Goal: Information Seeking & Learning: Learn about a topic

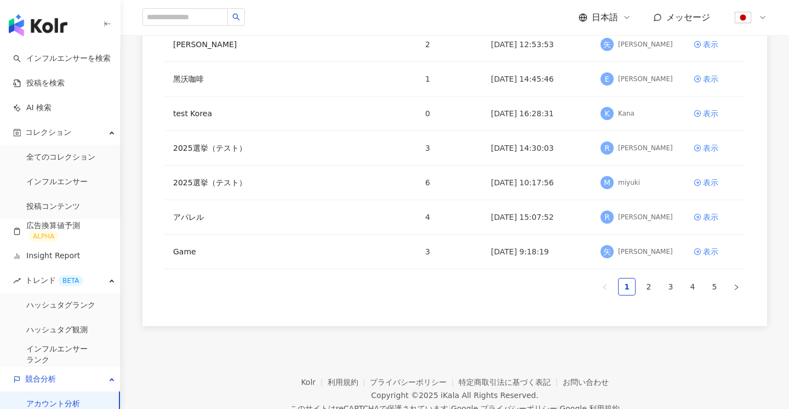
scroll to position [244, 0]
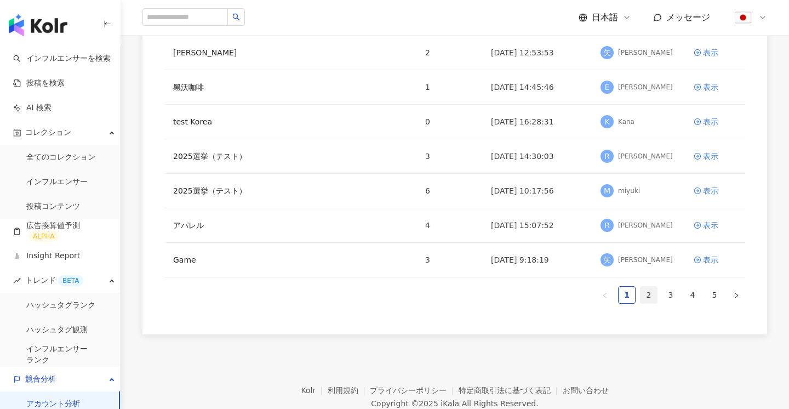
click at [655, 298] on link "2" at bounding box center [648, 294] width 16 height 16
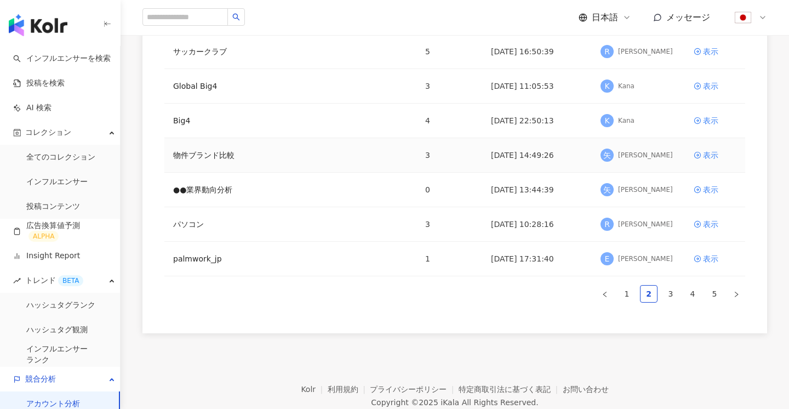
scroll to position [258, 0]
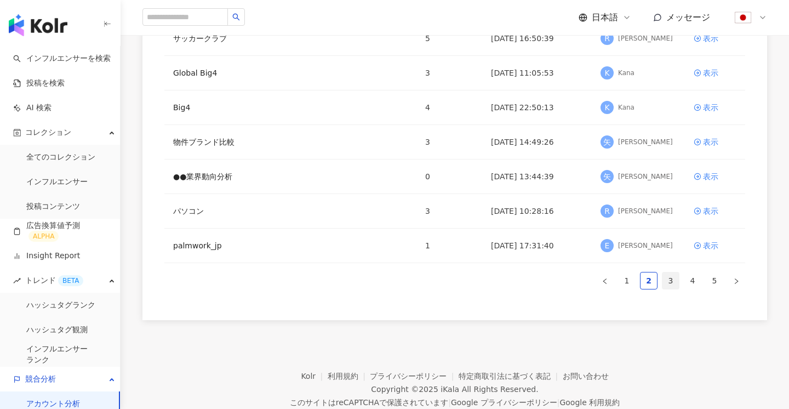
click at [674, 279] on link "3" at bounding box center [670, 280] width 16 height 16
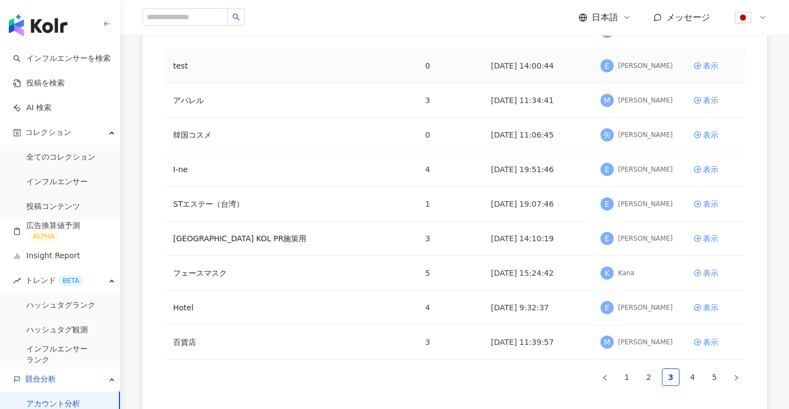
scroll to position [188, 0]
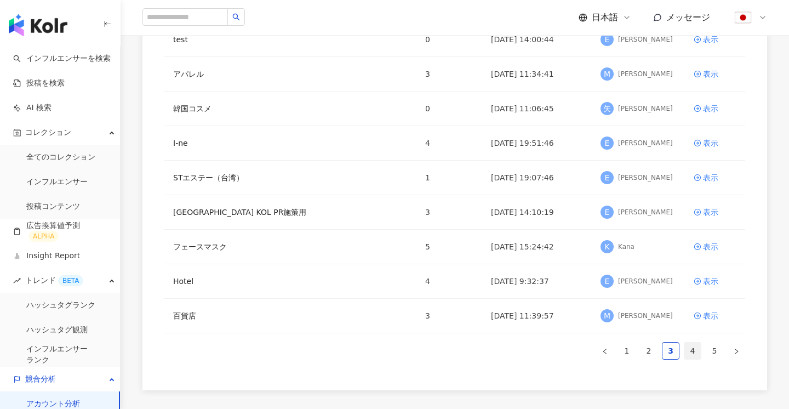
click at [693, 347] on link "4" at bounding box center [692, 350] width 16 height 16
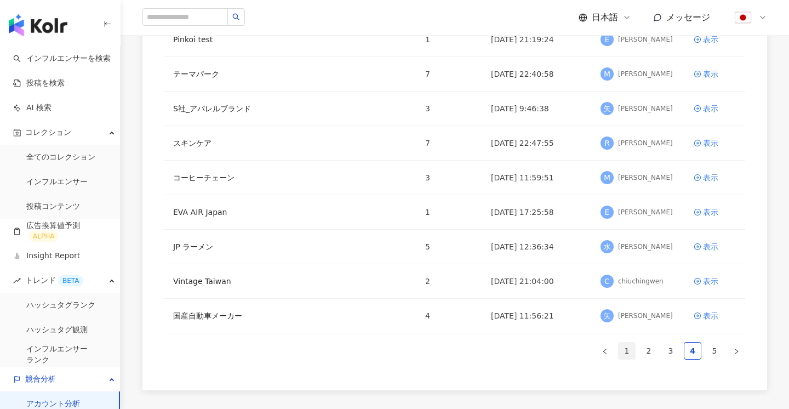
click at [630, 344] on link "1" at bounding box center [626, 350] width 16 height 16
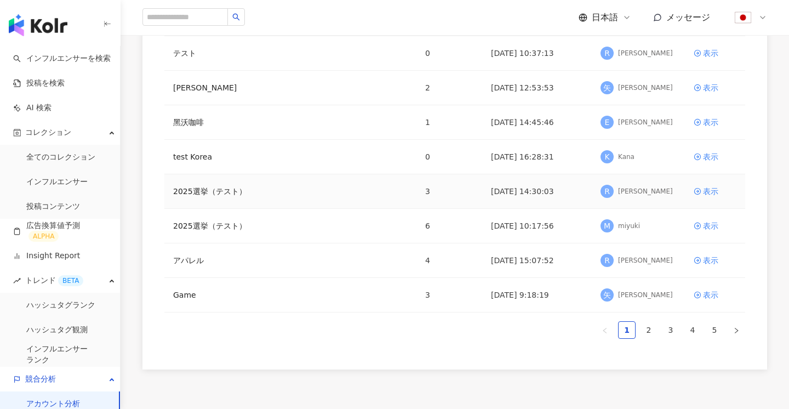
scroll to position [211, 0]
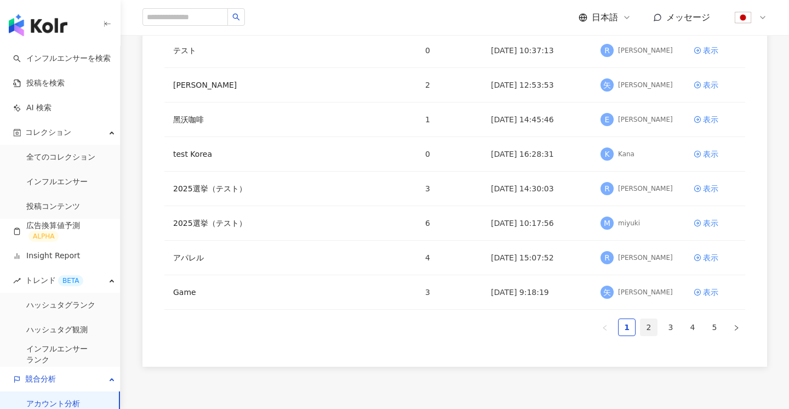
click at [649, 325] on link "2" at bounding box center [648, 327] width 16 height 16
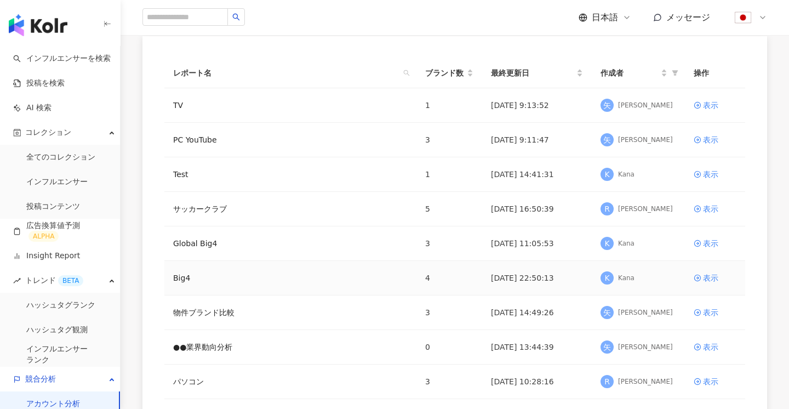
scroll to position [254, 0]
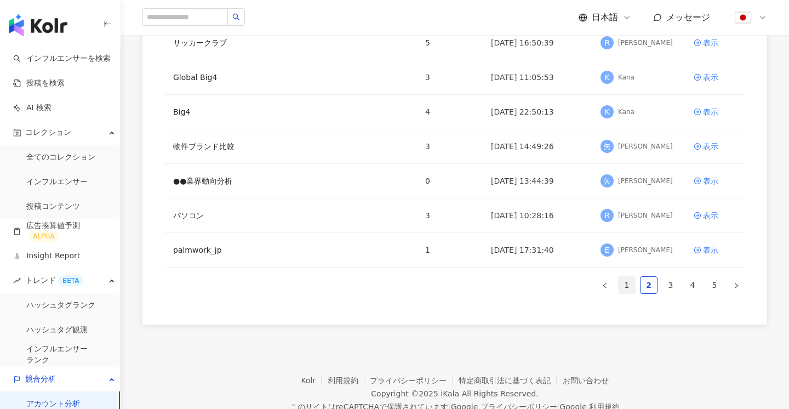
click at [626, 289] on link "1" at bounding box center [626, 285] width 16 height 16
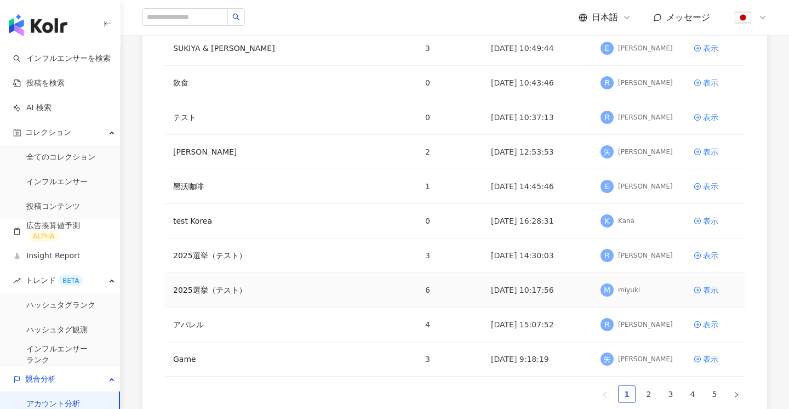
scroll to position [269, 0]
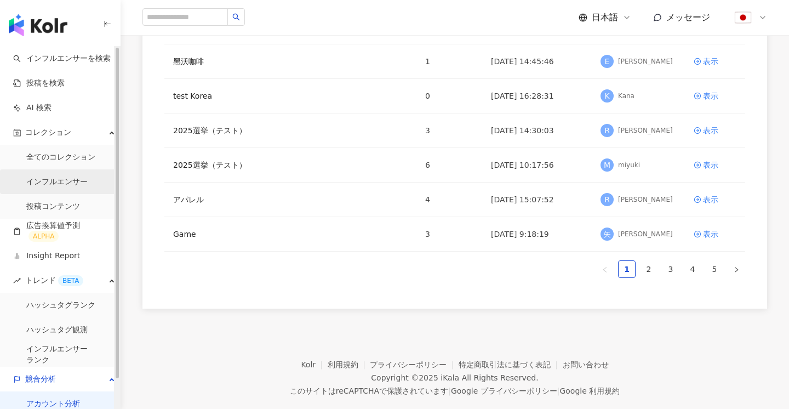
click at [59, 176] on link "インフルエンサー" at bounding box center [56, 181] width 61 height 11
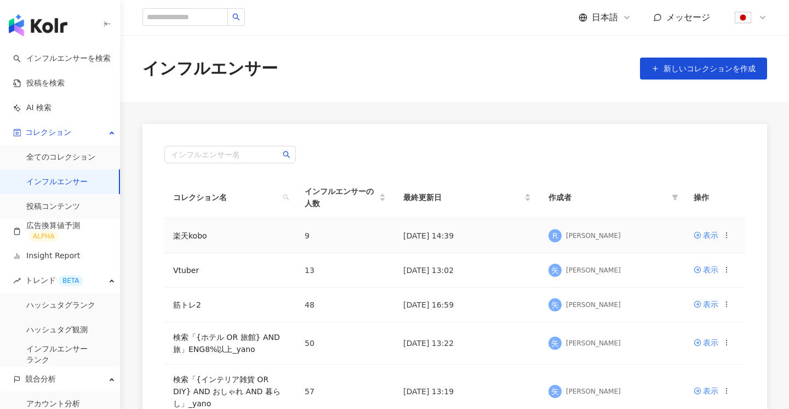
click at [704, 241] on td "表示" at bounding box center [714, 235] width 60 height 34
click at [704, 240] on div "表示" at bounding box center [710, 235] width 15 height 12
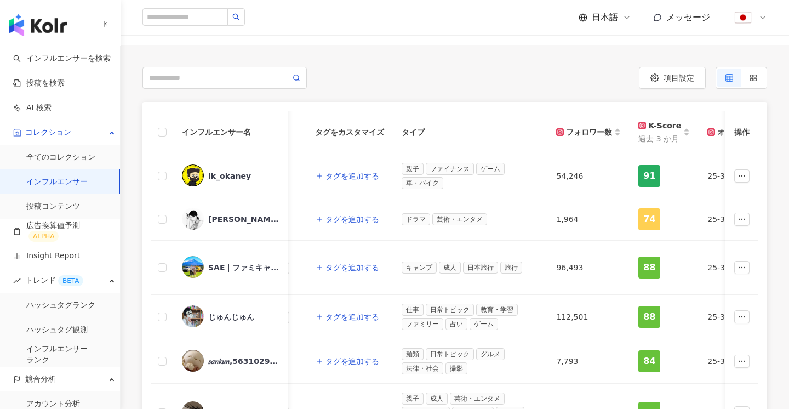
scroll to position [0, 303]
click at [335, 177] on span "タグを追加する" at bounding box center [351, 175] width 54 height 9
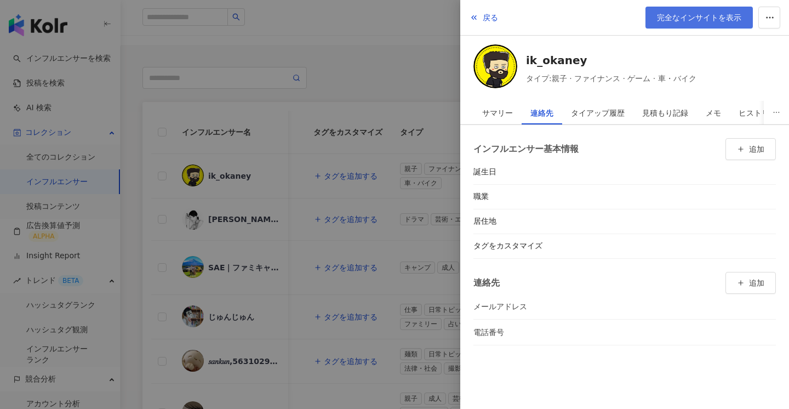
click at [693, 15] on span "完全なインサイトを表示" at bounding box center [699, 17] width 84 height 9
click at [315, 291] on div at bounding box center [394, 204] width 789 height 409
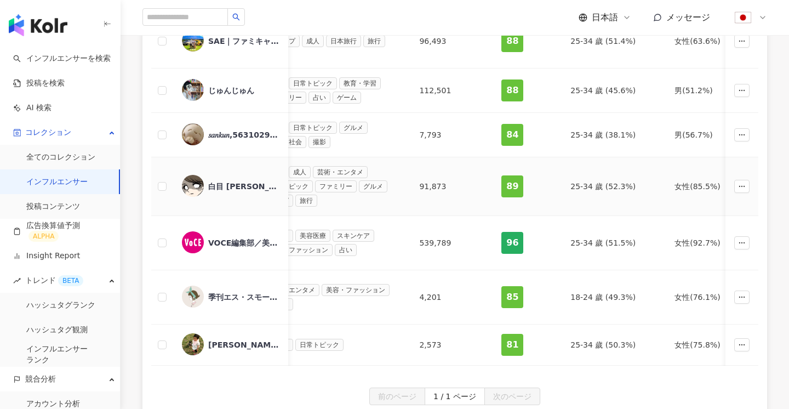
scroll to position [0, 274]
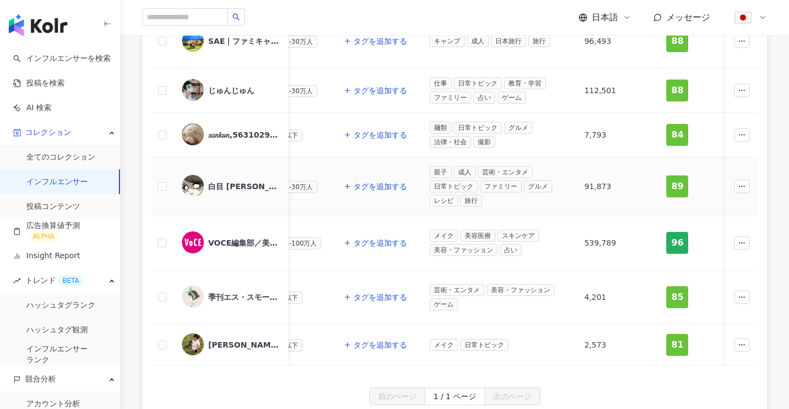
drag, startPoint x: 360, startPoint y: 176, endPoint x: 210, endPoint y: 163, distance: 150.1
click at [251, 181] on span "白目 [PERSON_NAME]" at bounding box center [243, 186] width 71 height 11
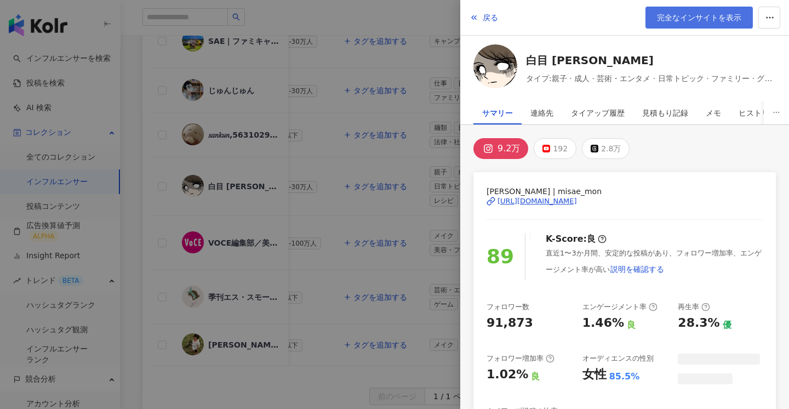
click at [721, 11] on link "完全なインサイトを表示" at bounding box center [698, 18] width 107 height 22
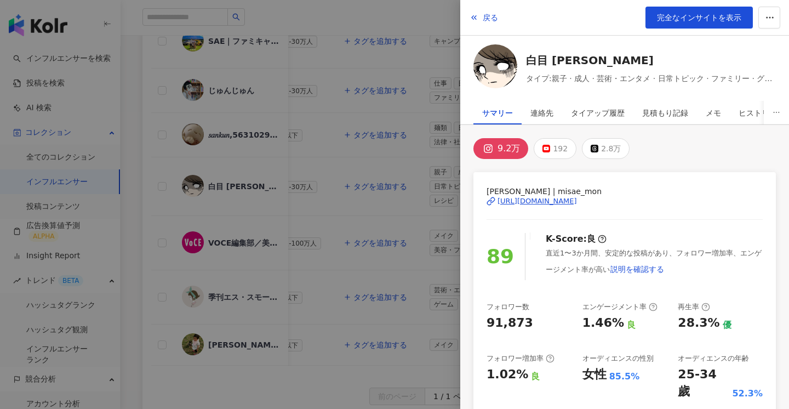
click at [386, 124] on div at bounding box center [394, 204] width 789 height 409
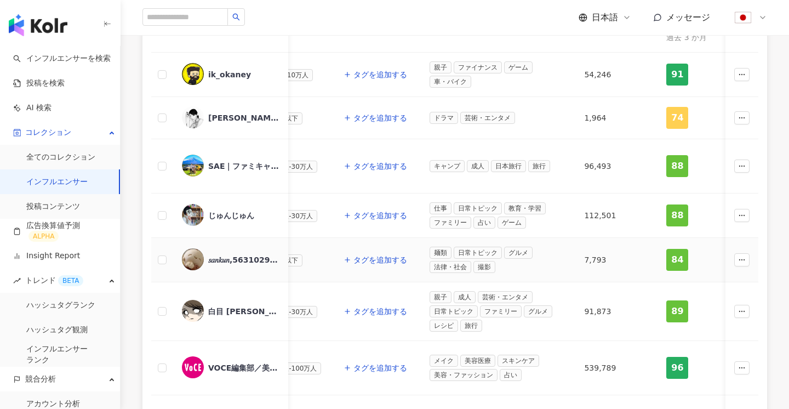
scroll to position [156, 0]
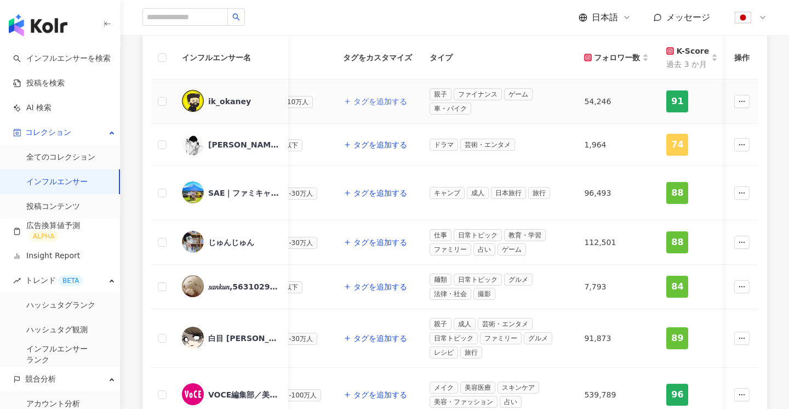
click at [378, 102] on span "タグを追加する" at bounding box center [380, 101] width 54 height 9
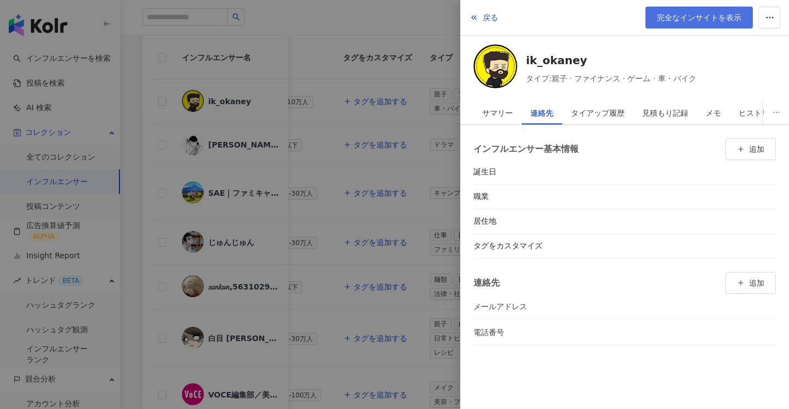
click at [711, 19] on span "完全なインサイトを表示" at bounding box center [699, 17] width 84 height 9
click at [214, 129] on div at bounding box center [394, 204] width 789 height 409
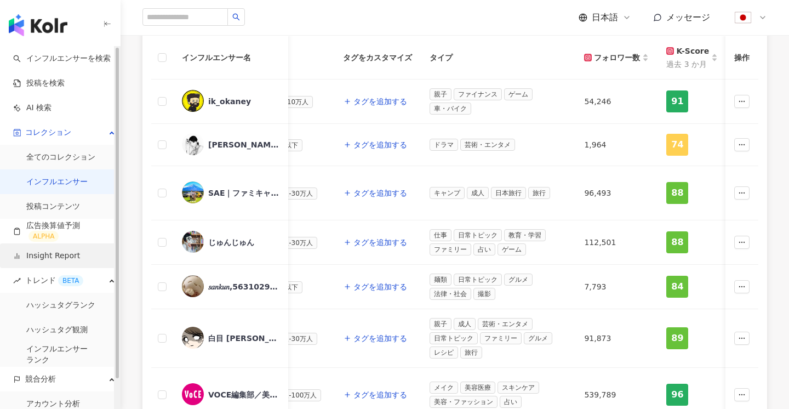
click at [49, 261] on link "Insight Report" at bounding box center [46, 255] width 67 height 11
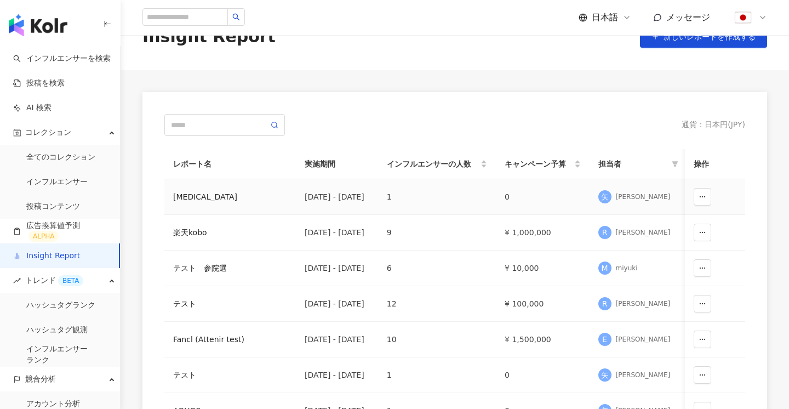
scroll to position [35, 0]
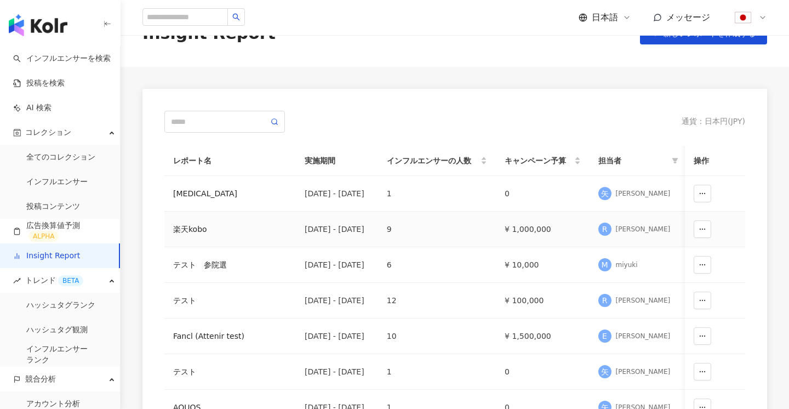
click at [186, 227] on div "楽天kobo" at bounding box center [230, 229] width 114 height 12
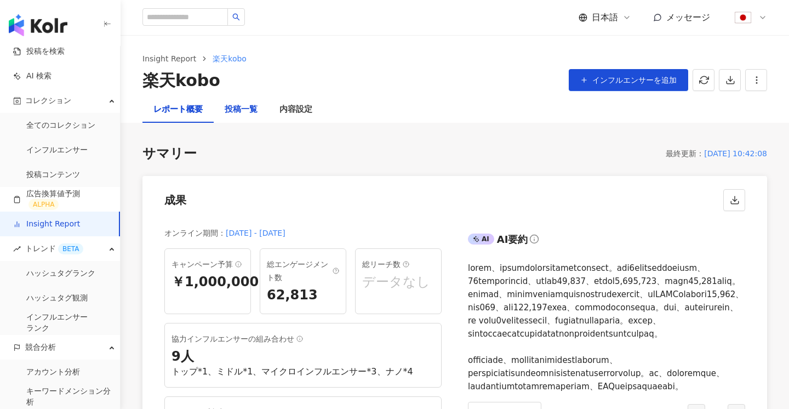
click at [239, 103] on div "投稿一覧" at bounding box center [241, 109] width 33 height 13
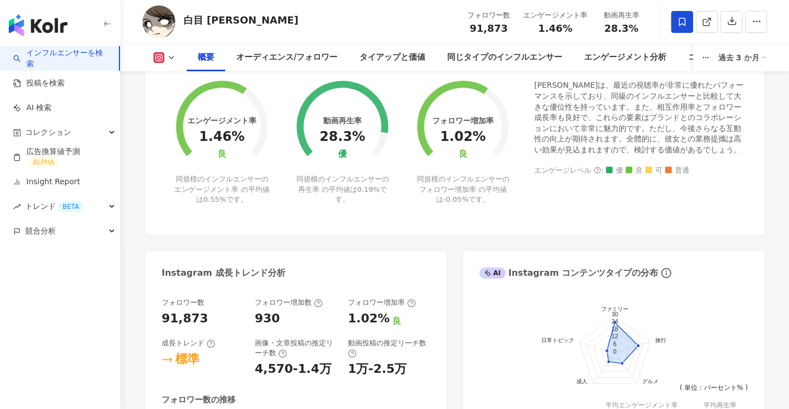
scroll to position [444, 0]
